Goal: Information Seeking & Learning: Check status

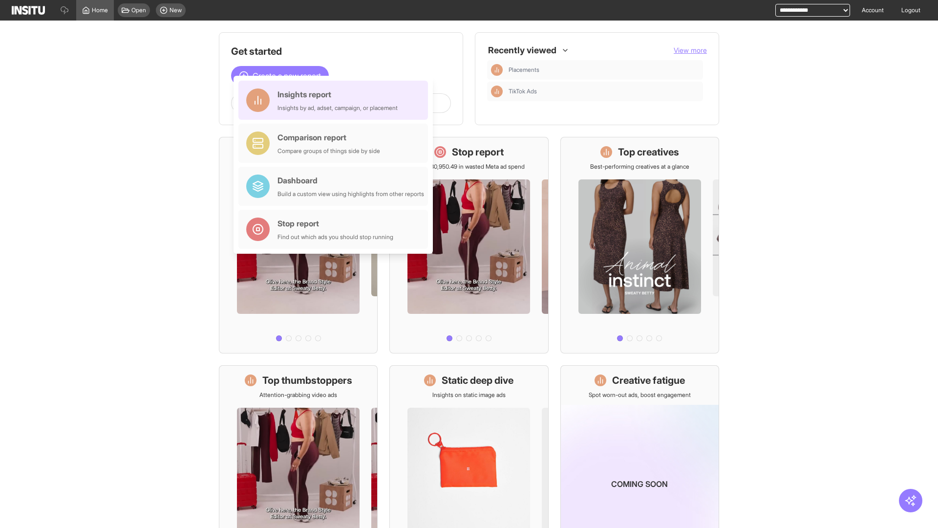
click at [336, 100] on div "Insights report Insights by ad, adset, campaign, or placement" at bounding box center [337, 99] width 120 height 23
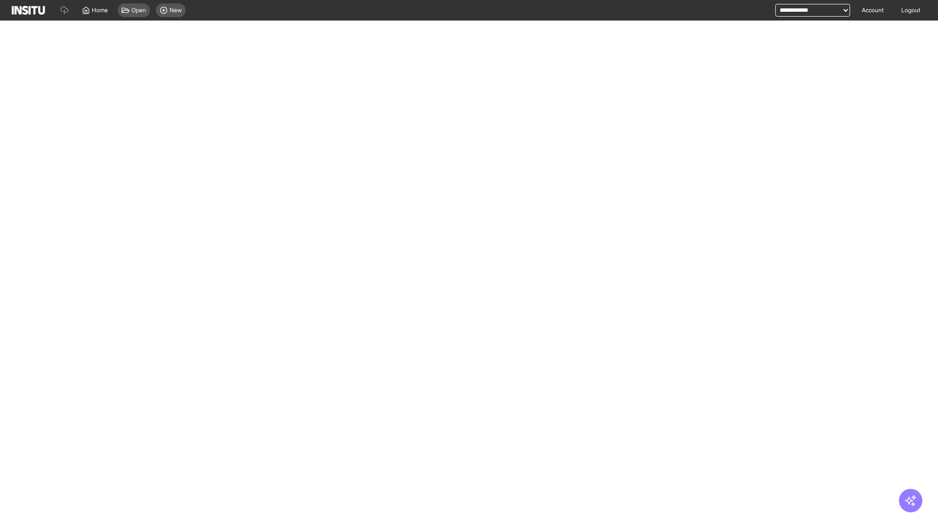
select select "**"
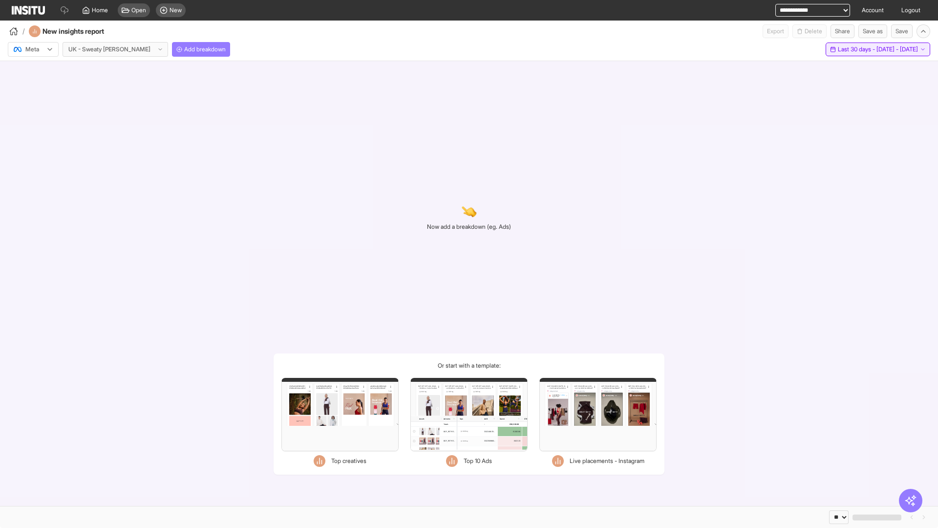
click at [858, 49] on span "Last 30 days - [DATE] - [DATE]" at bounding box center [878, 49] width 80 height 8
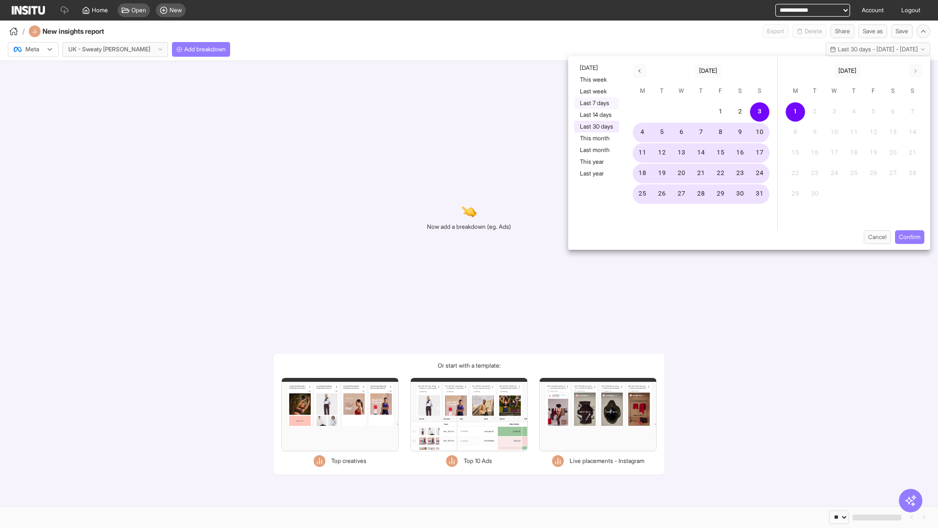
click at [595, 103] on button "Last 7 days" at bounding box center [596, 103] width 45 height 12
